Goal: Task Accomplishment & Management: Manage account settings

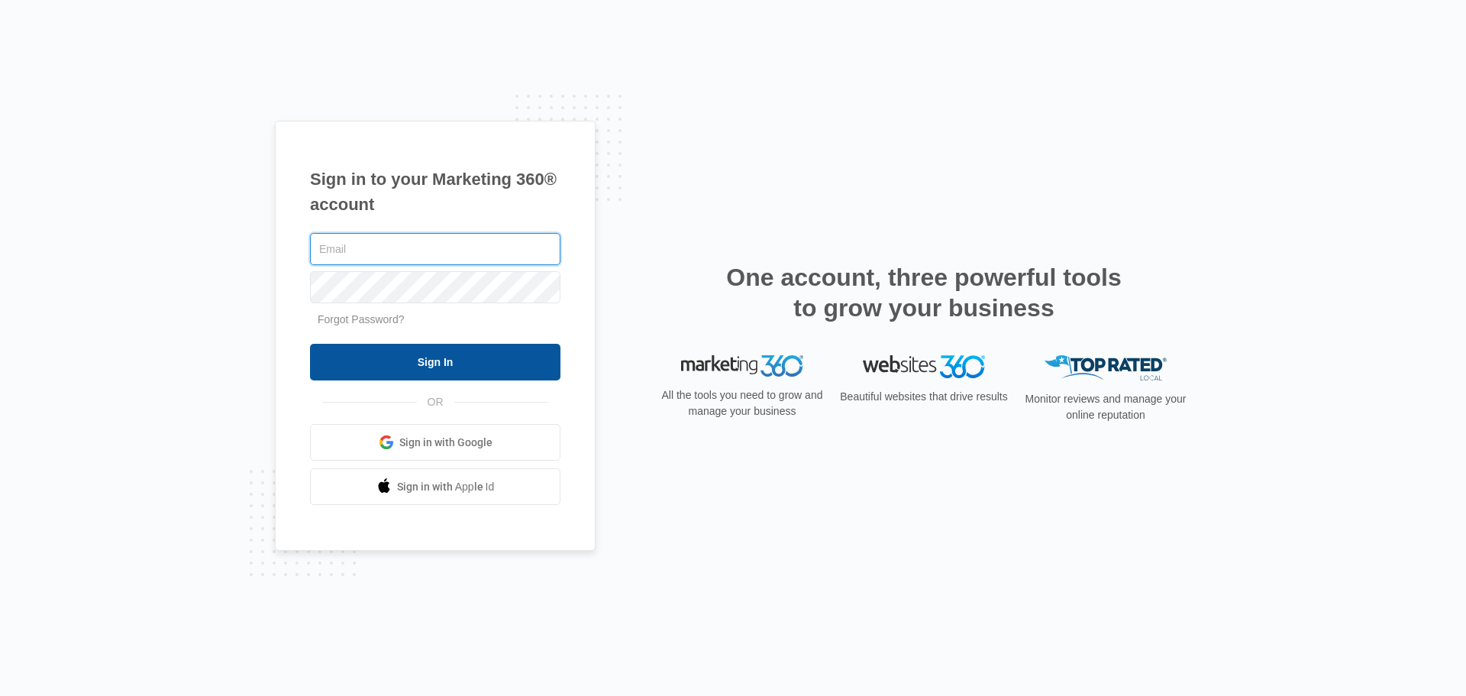
type input "erik.woods@madwire.com"
click at [483, 351] on input "Sign In" at bounding box center [435, 362] width 250 height 37
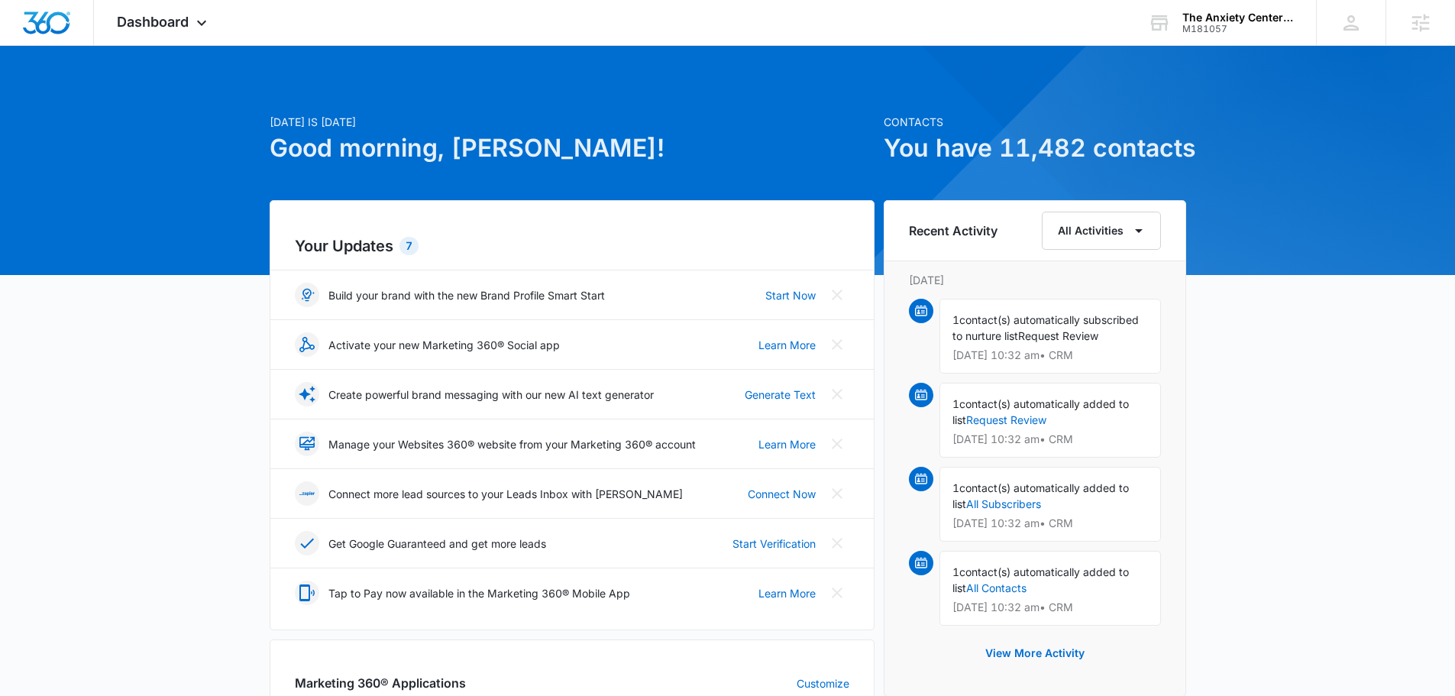
click at [167, 19] on span "Dashboard" at bounding box center [153, 22] width 72 height 16
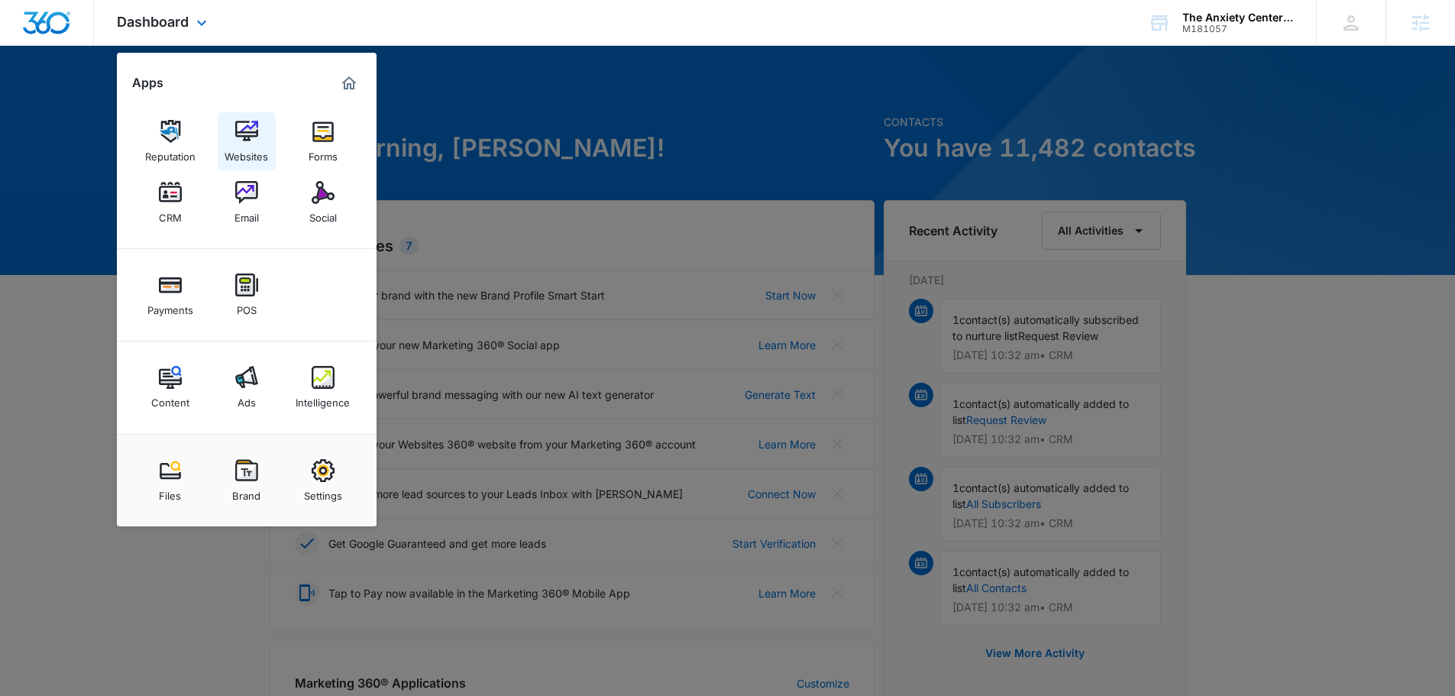
click at [254, 136] on img at bounding box center [246, 131] width 23 height 23
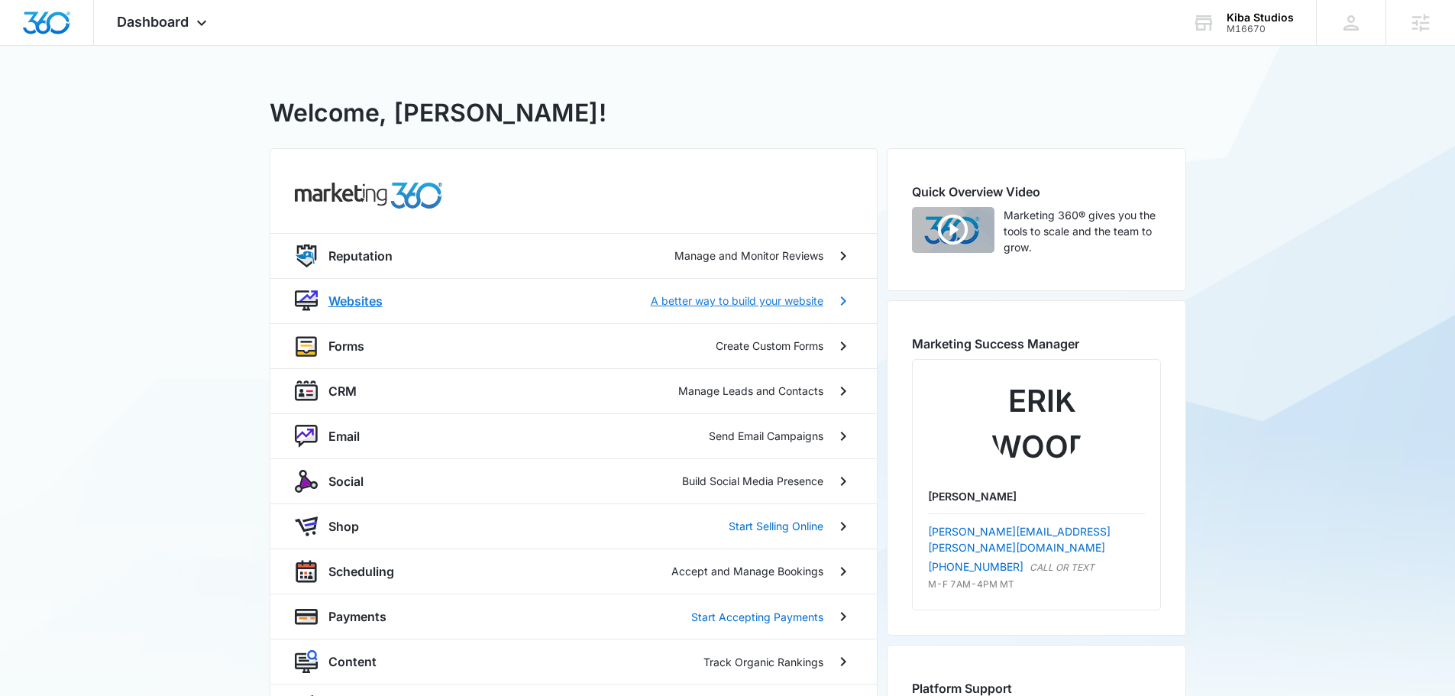
click at [380, 297] on p "Websites" at bounding box center [355, 301] width 54 height 18
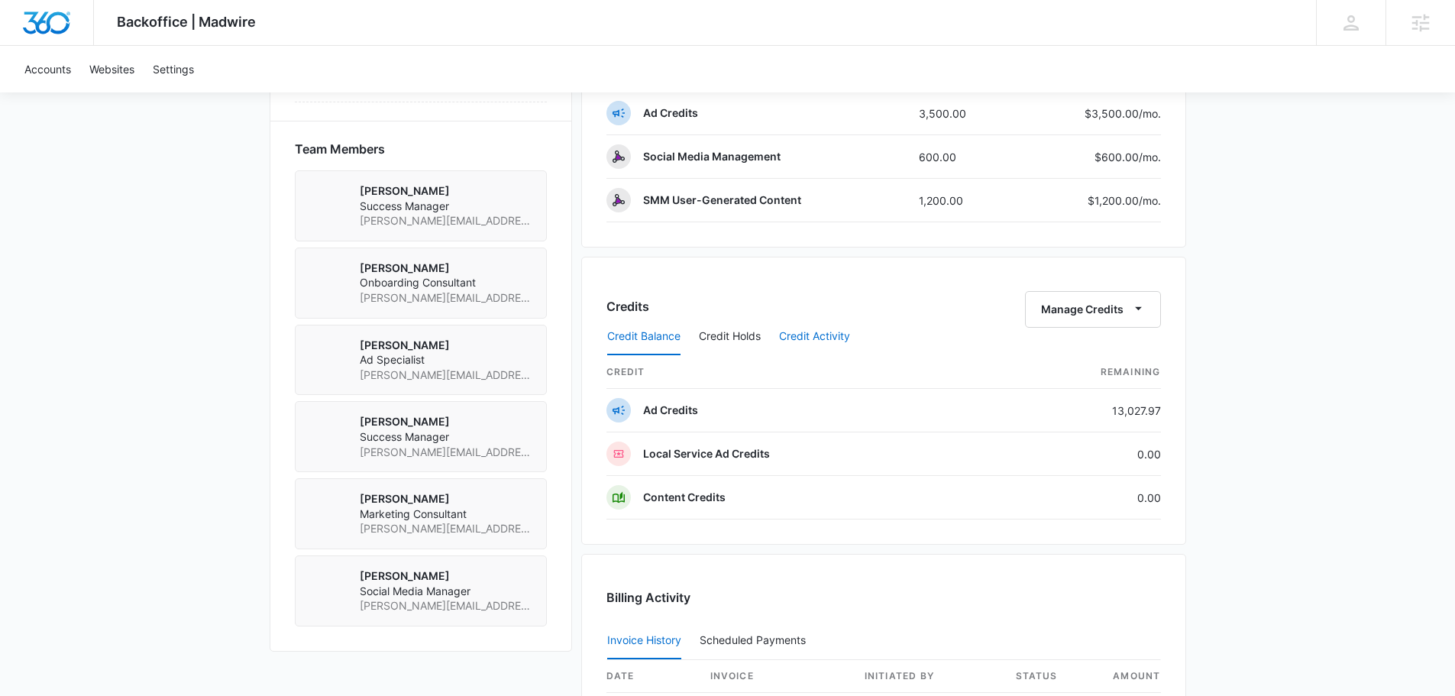
scroll to position [1146, 0]
